Goal: Task Accomplishment & Management: Use online tool/utility

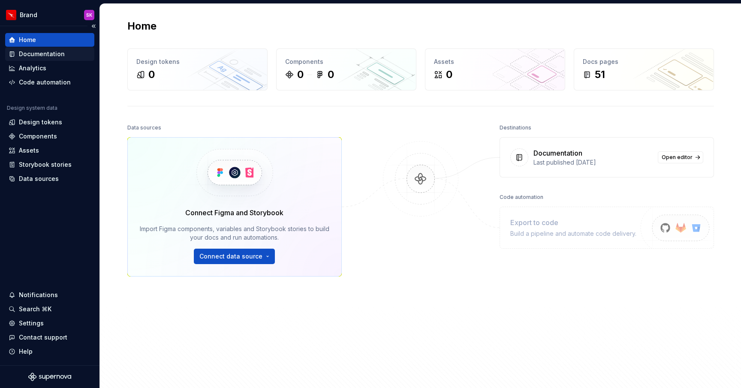
click at [28, 54] on div "Documentation" at bounding box center [42, 54] width 46 height 9
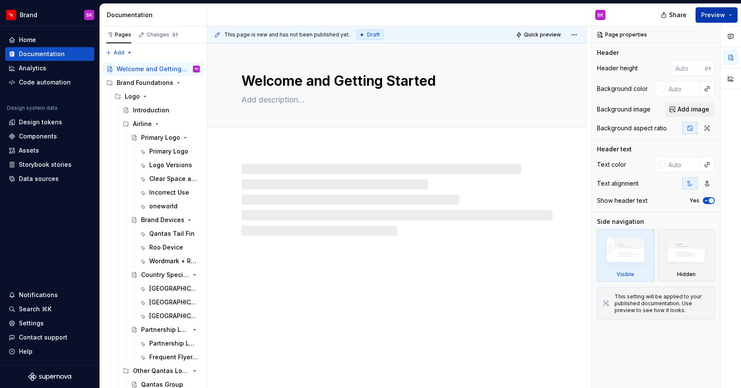
click at [705, 19] on button "Preview" at bounding box center [716, 14] width 42 height 15
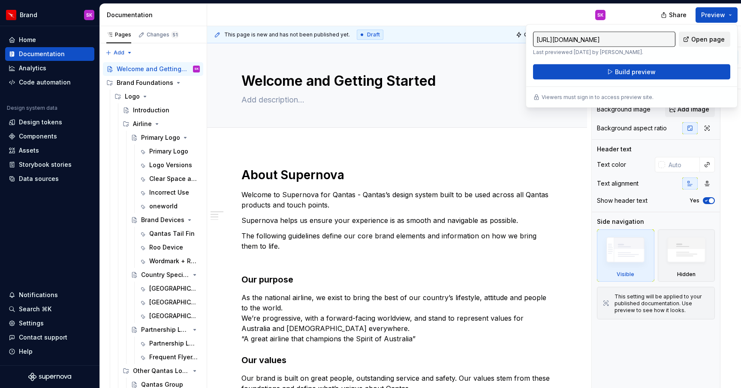
click at [689, 42] on link "Open page" at bounding box center [704, 39] width 51 height 15
click at [629, 70] on span "Build preview" at bounding box center [635, 72] width 41 height 9
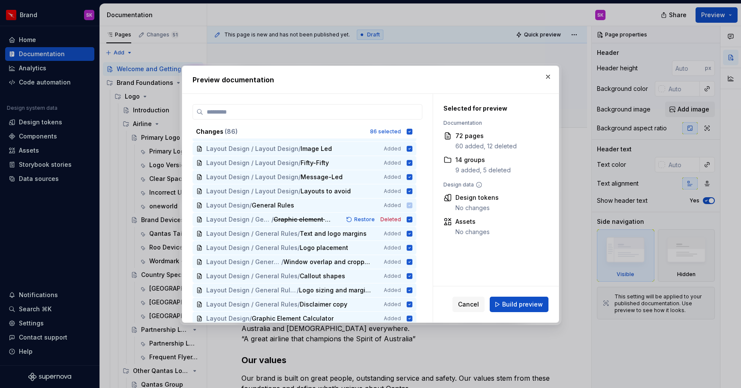
scroll to position [1035, 0]
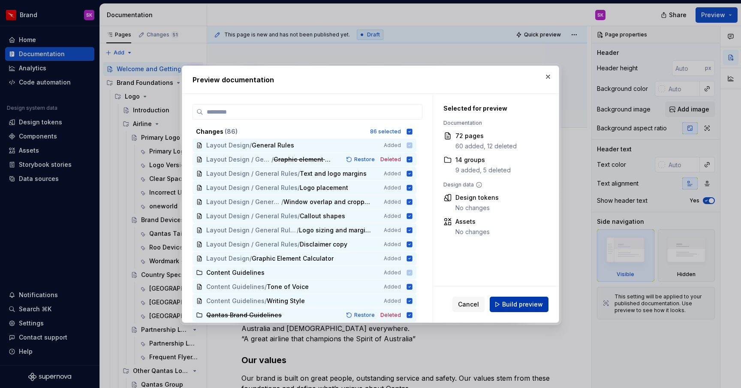
click at [521, 306] on span "Build preview" at bounding box center [522, 304] width 41 height 9
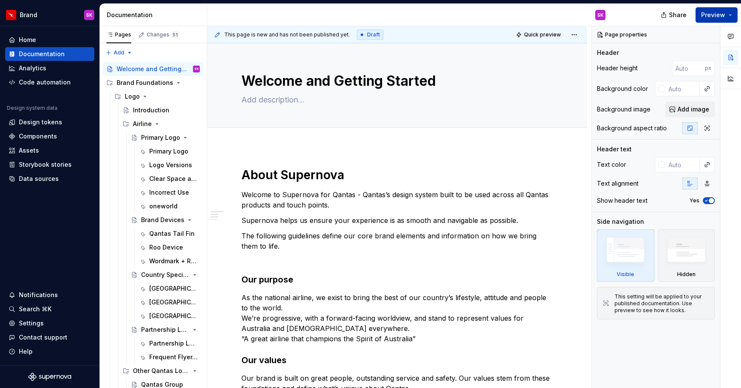
click at [727, 16] on button "Preview" at bounding box center [716, 14] width 42 height 15
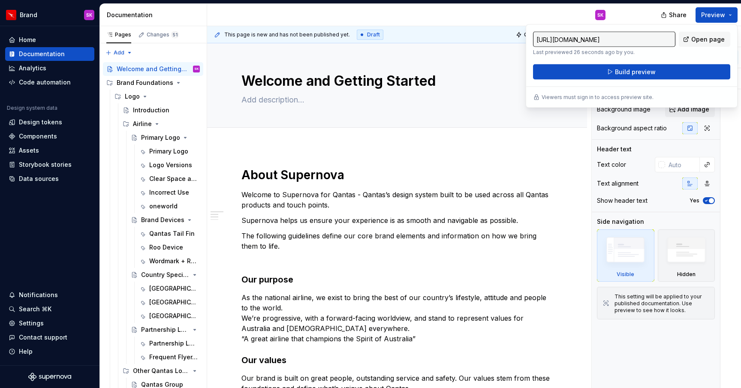
click at [451, 19] on div "SK" at bounding box center [409, 15] width 405 height 22
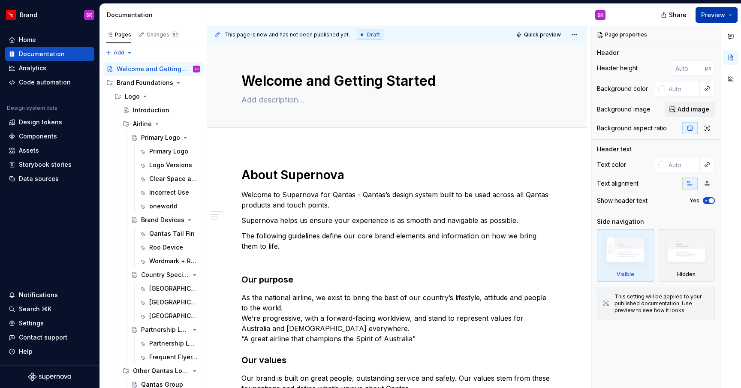
click at [721, 16] on span "Preview" at bounding box center [713, 15] width 24 height 9
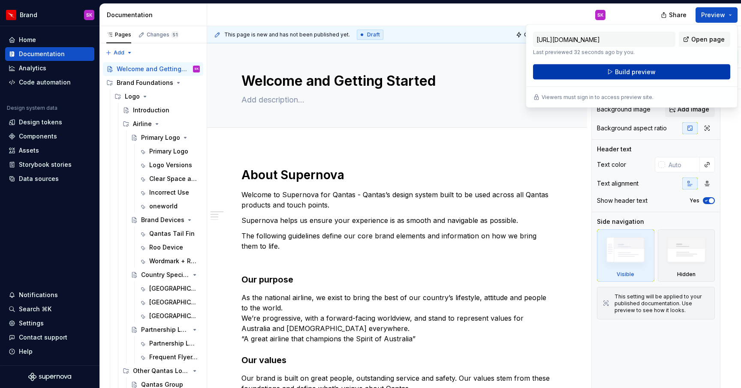
click at [668, 68] on button "Build preview" at bounding box center [631, 71] width 197 height 15
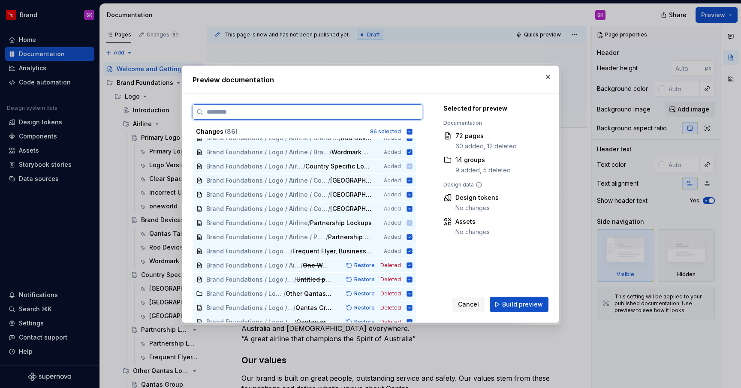
scroll to position [430, 0]
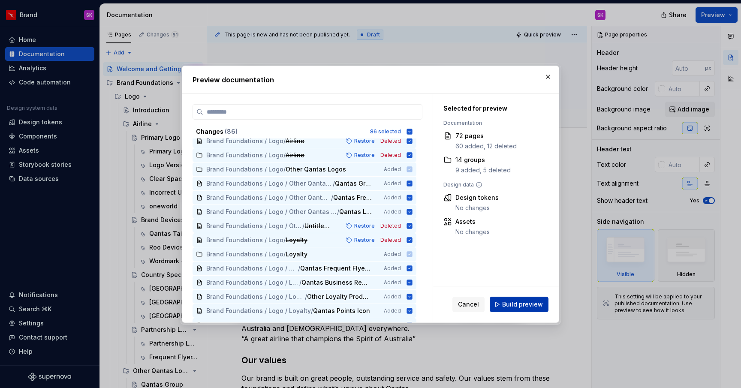
click at [529, 307] on span "Build preview" at bounding box center [522, 304] width 41 height 9
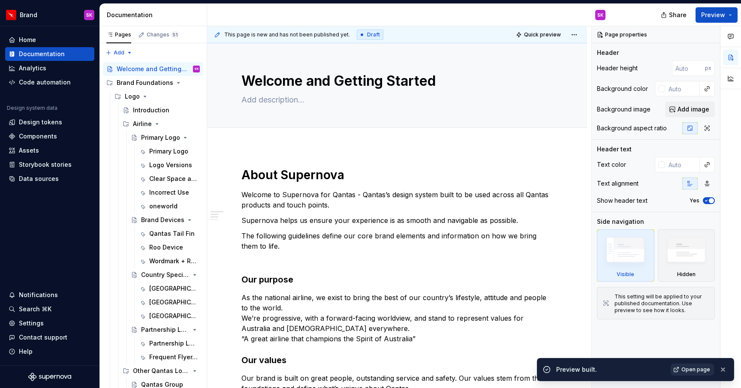
click at [696, 367] on span "Open page" at bounding box center [695, 369] width 29 height 7
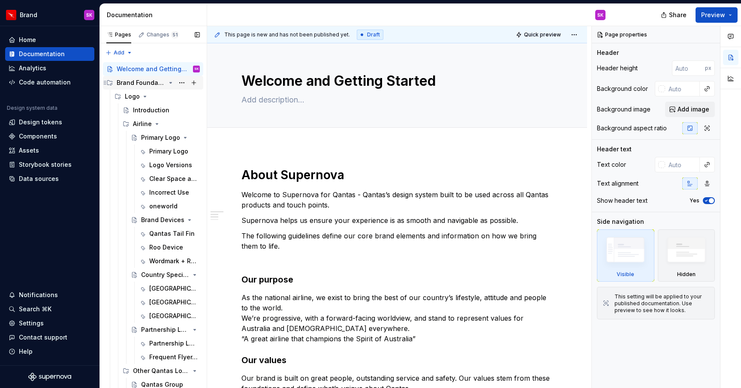
type textarea "*"
click at [51, 39] on div "Home" at bounding box center [50, 40] width 82 height 9
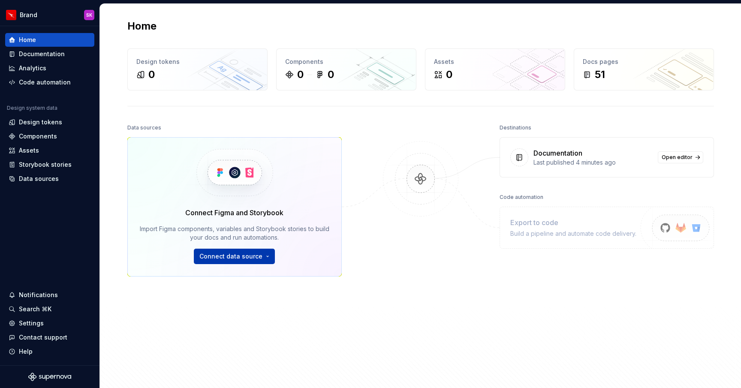
click at [226, 260] on button "Connect data source" at bounding box center [234, 256] width 81 height 15
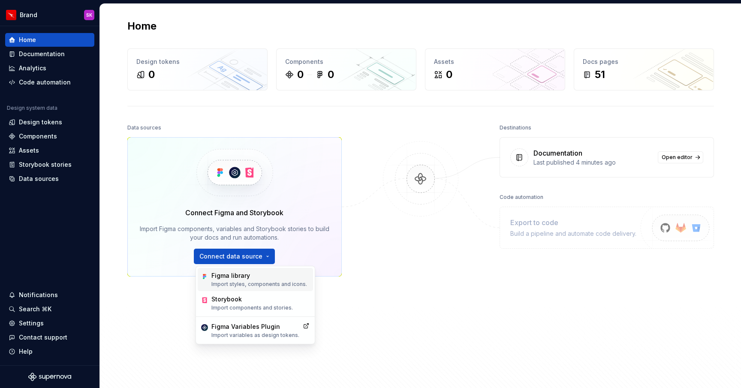
click at [240, 278] on div "Figma library" at bounding box center [259, 275] width 96 height 9
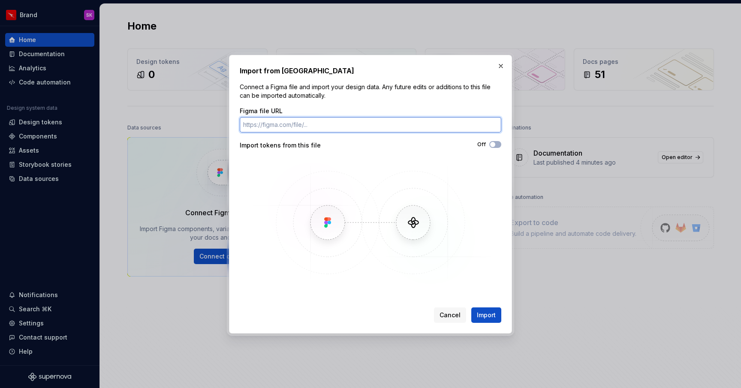
paste input "[URL][DOMAIN_NAME]"
type input "[URL][DOMAIN_NAME]"
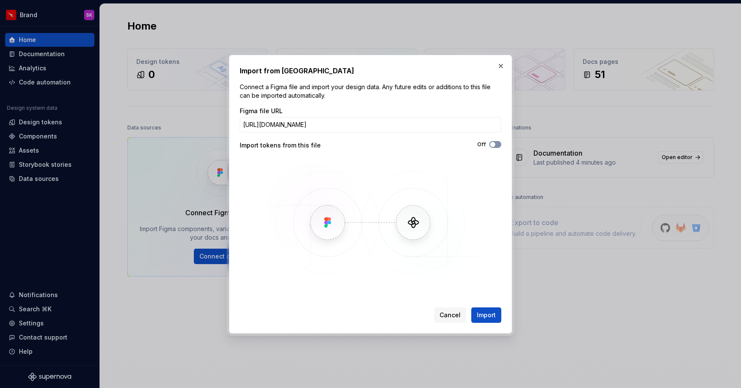
scroll to position [0, 0]
click at [493, 146] on span "button" at bounding box center [492, 144] width 5 height 5
click at [491, 318] on span "Import" at bounding box center [486, 315] width 19 height 9
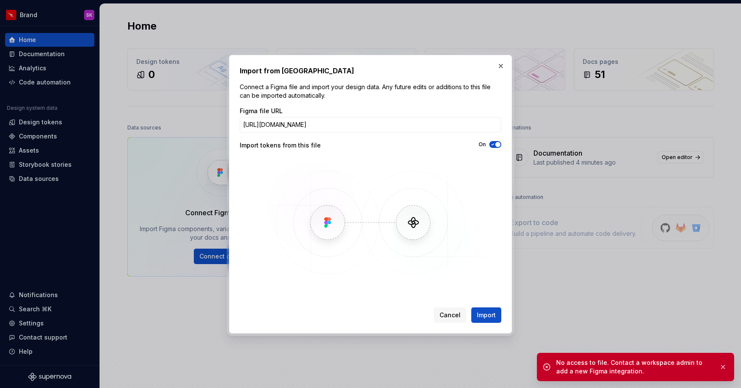
click at [302, 149] on div "Import tokens from this file" at bounding box center [305, 145] width 131 height 9
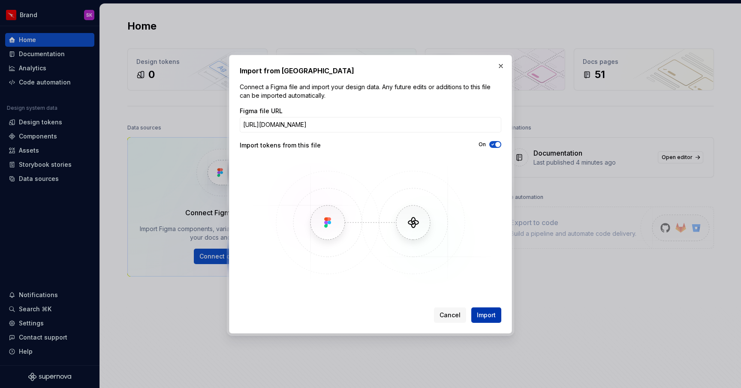
click at [493, 321] on button "Import" at bounding box center [486, 314] width 30 height 15
click at [499, 63] on button "button" at bounding box center [501, 66] width 12 height 12
